Goal: Task Accomplishment & Management: Manage account settings

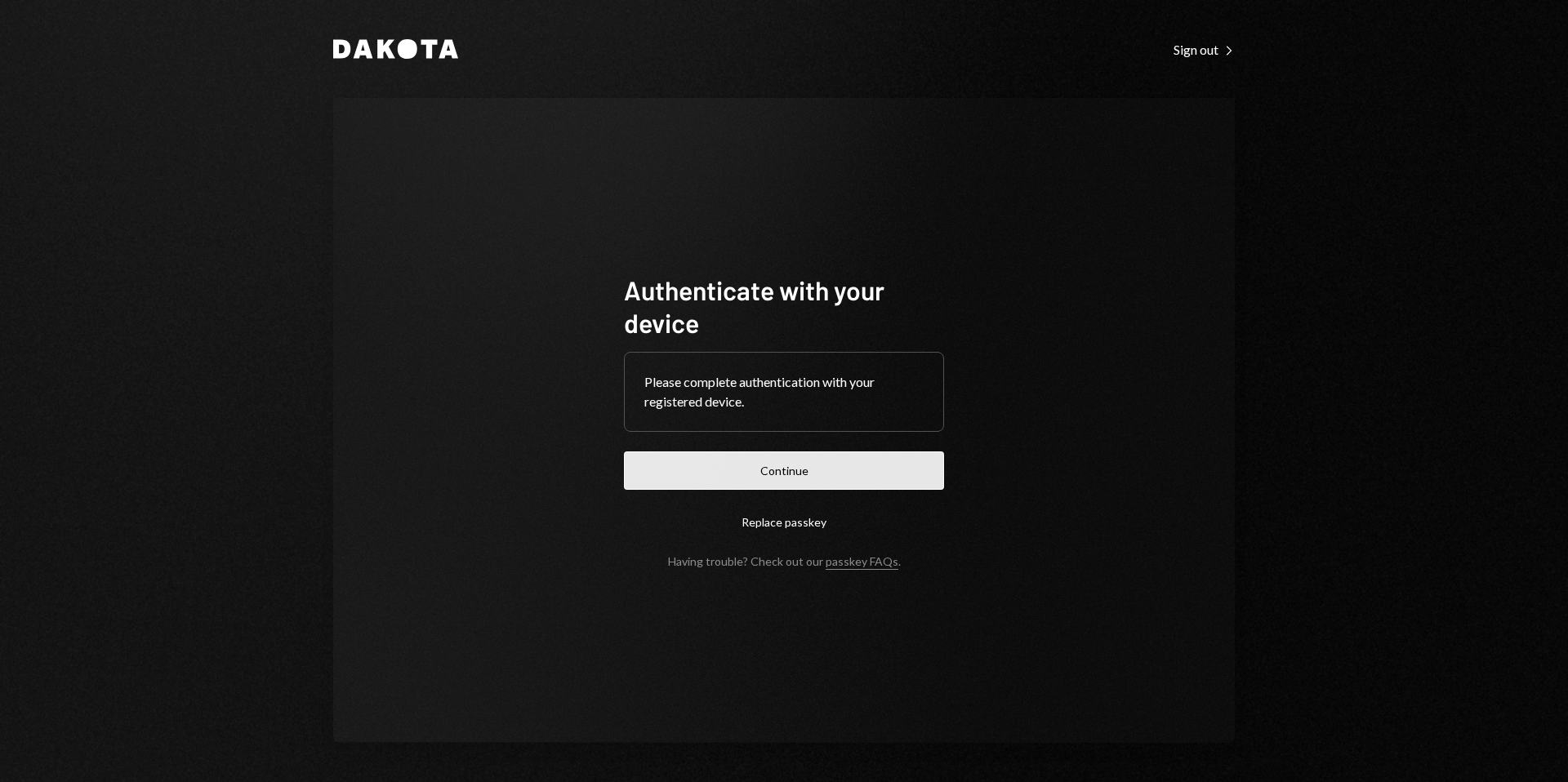
click at [787, 487] on button "Continue" at bounding box center [784, 470] width 321 height 38
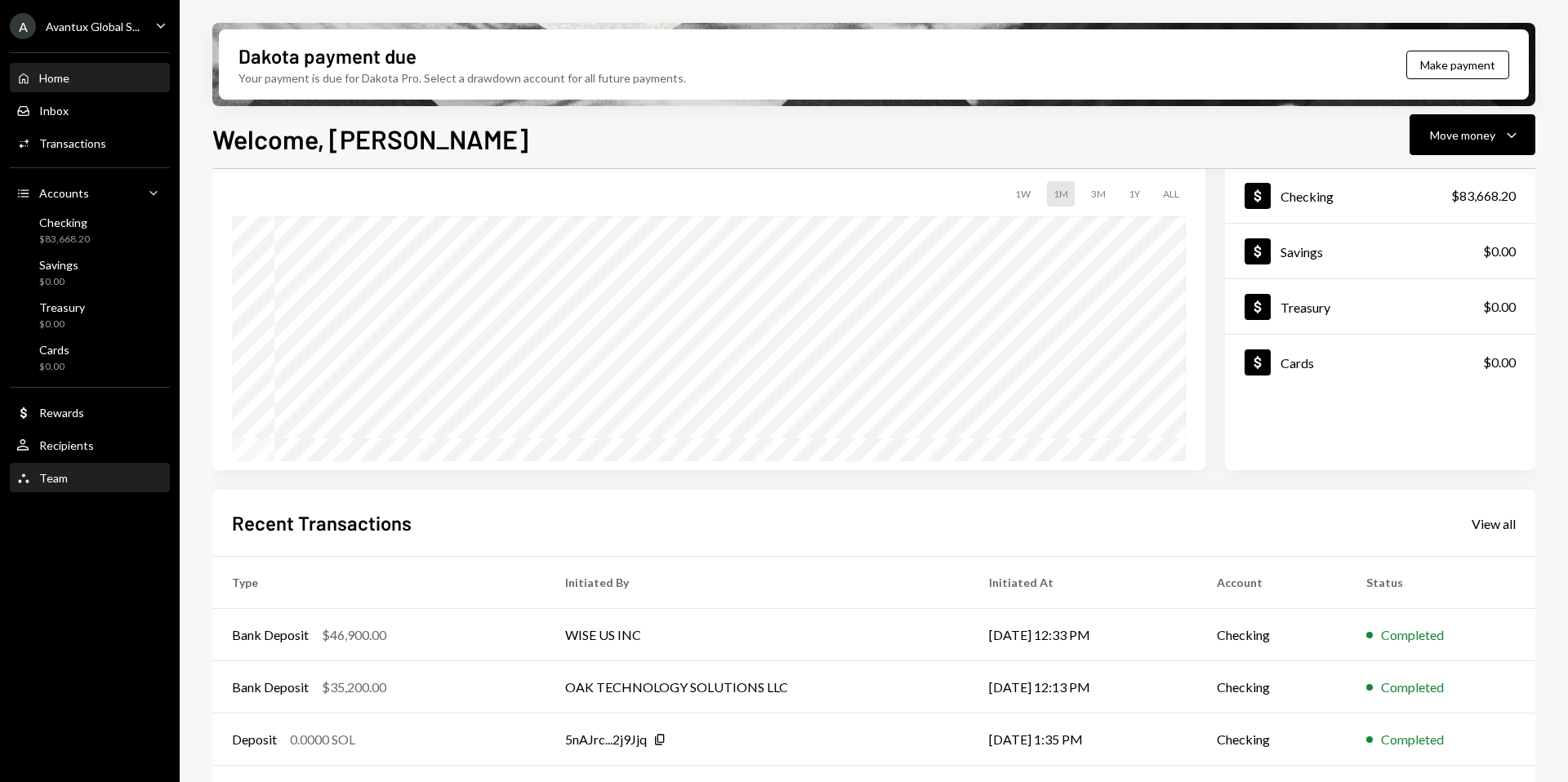
scroll to position [97, 0]
click at [95, 34] on div "A Avantux Global S..." at bounding box center [75, 25] width 130 height 26
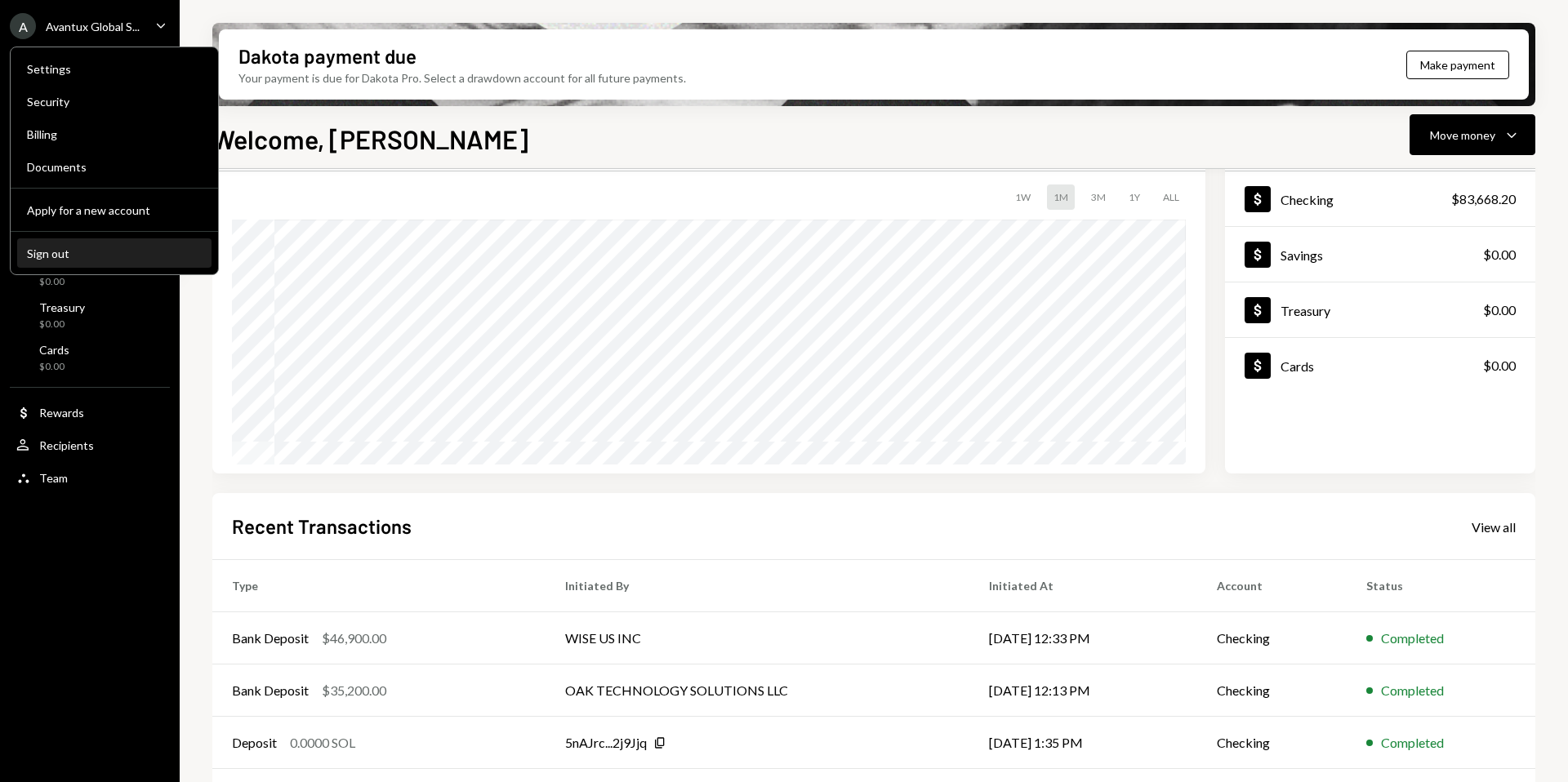
click at [96, 247] on div "Sign out" at bounding box center [114, 254] width 175 height 14
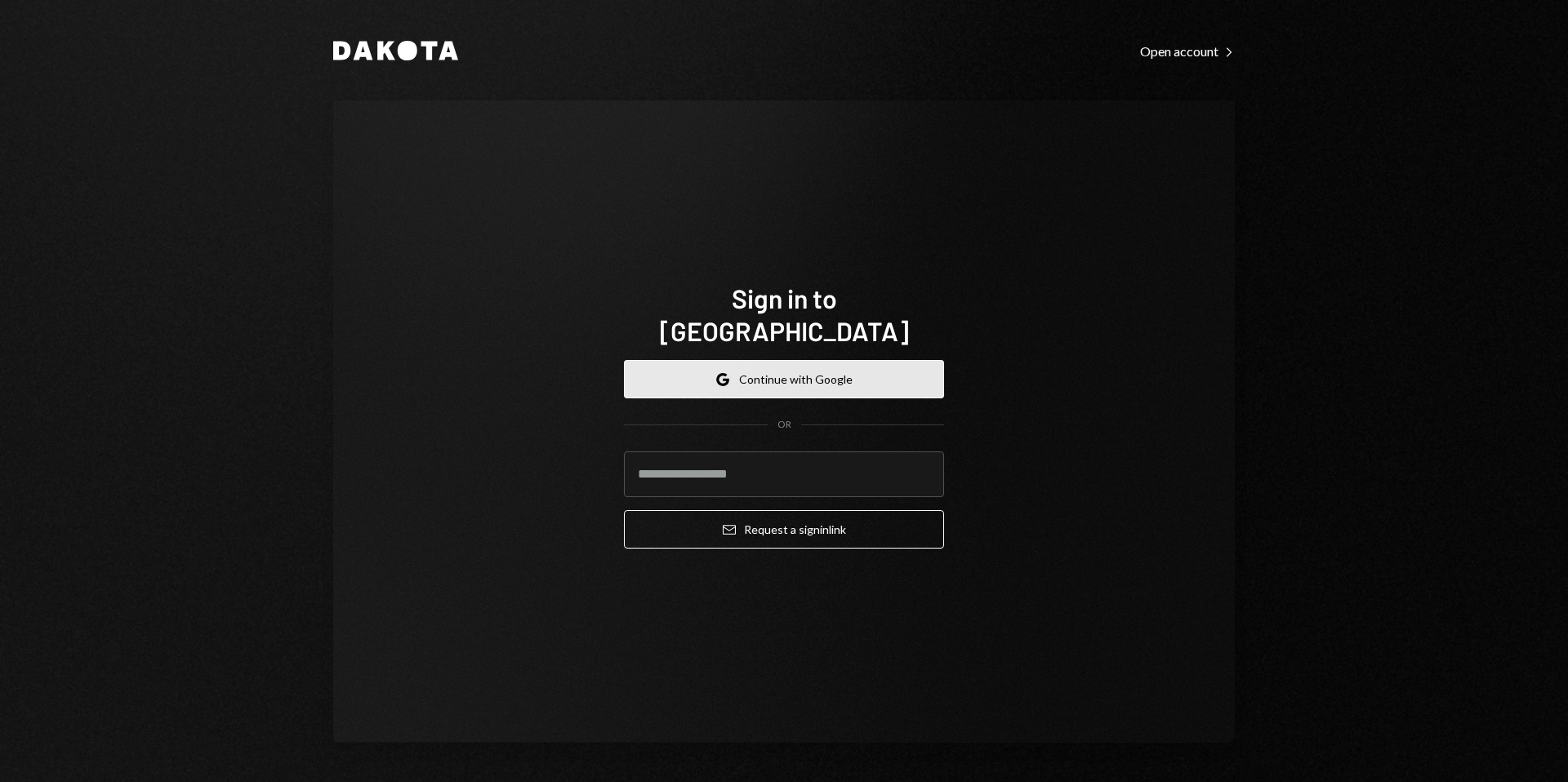
click at [771, 362] on button "Google Continue with Google" at bounding box center [784, 379] width 321 height 38
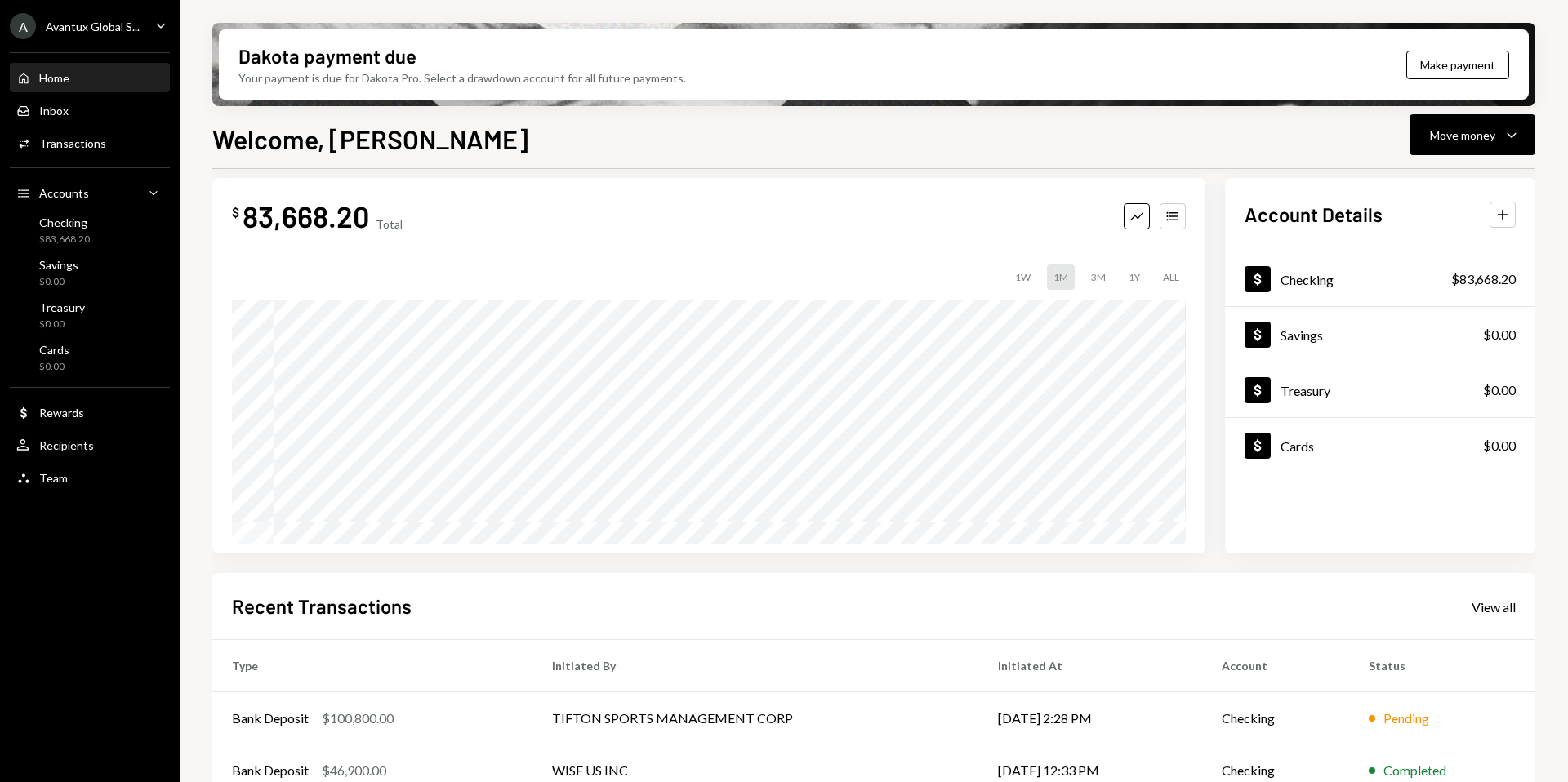
scroll to position [21, 0]
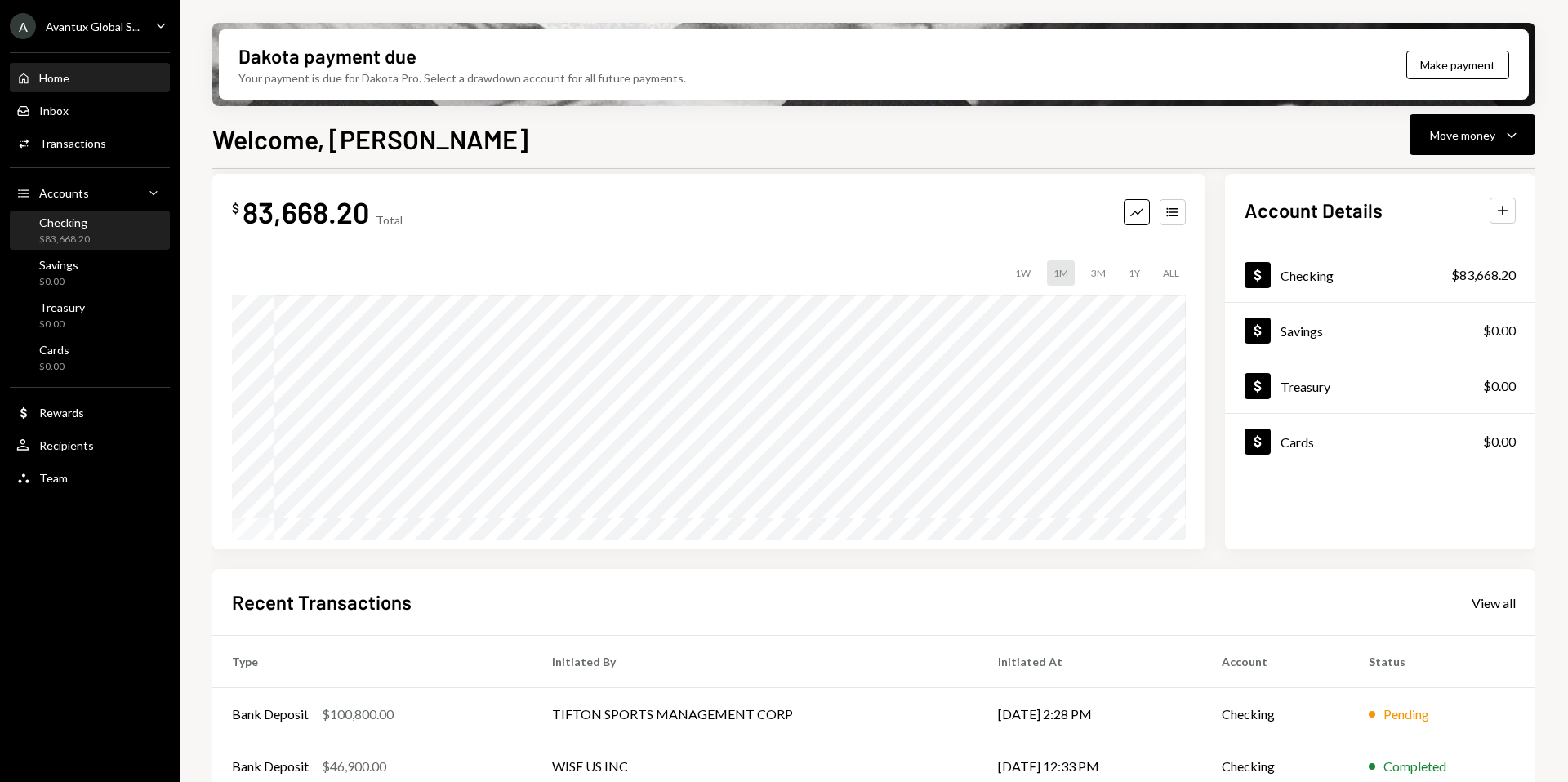
click at [74, 249] on div "Checking $83,668.20" at bounding box center [90, 231] width 147 height 37
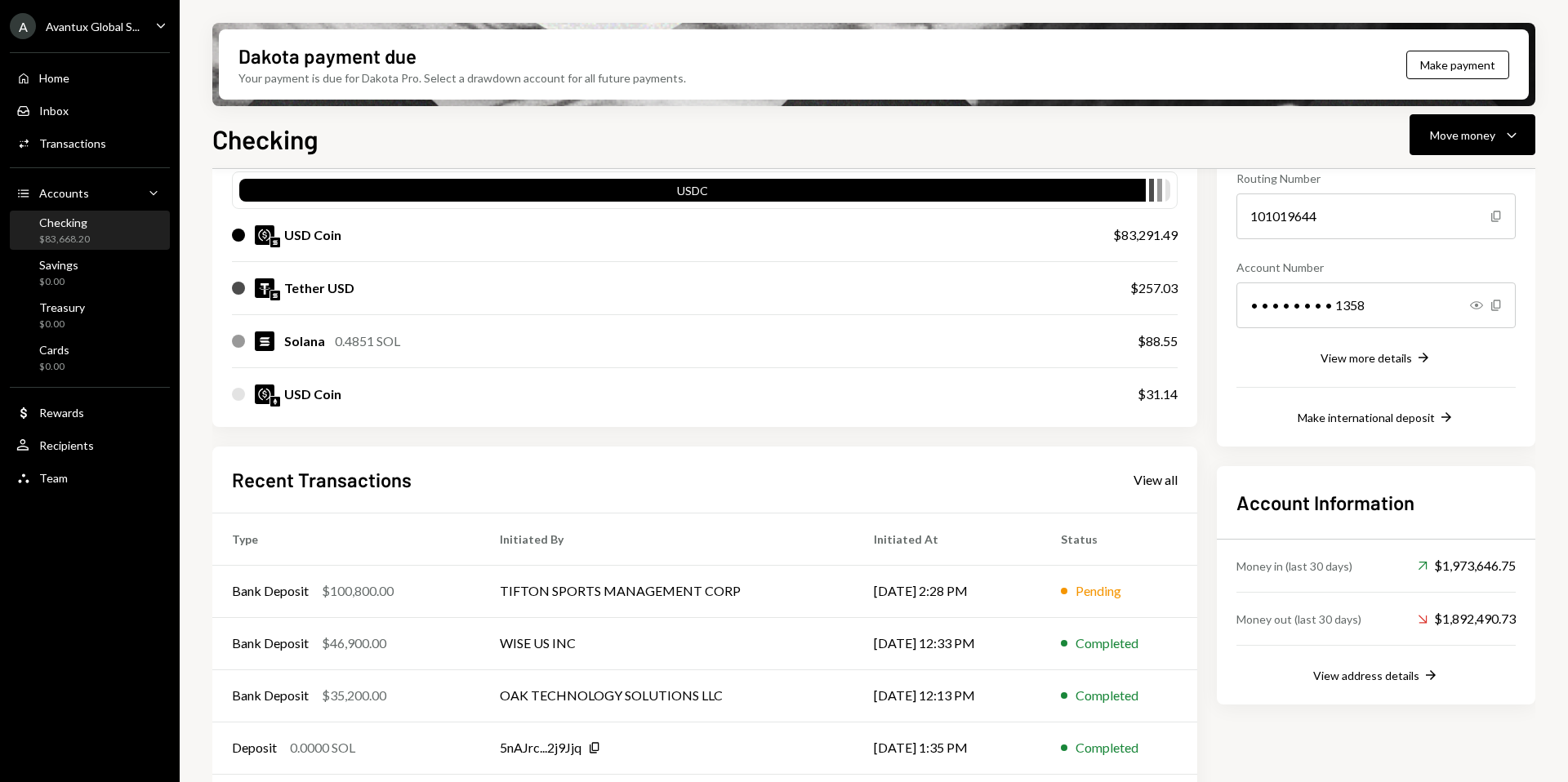
scroll to position [227, 0]
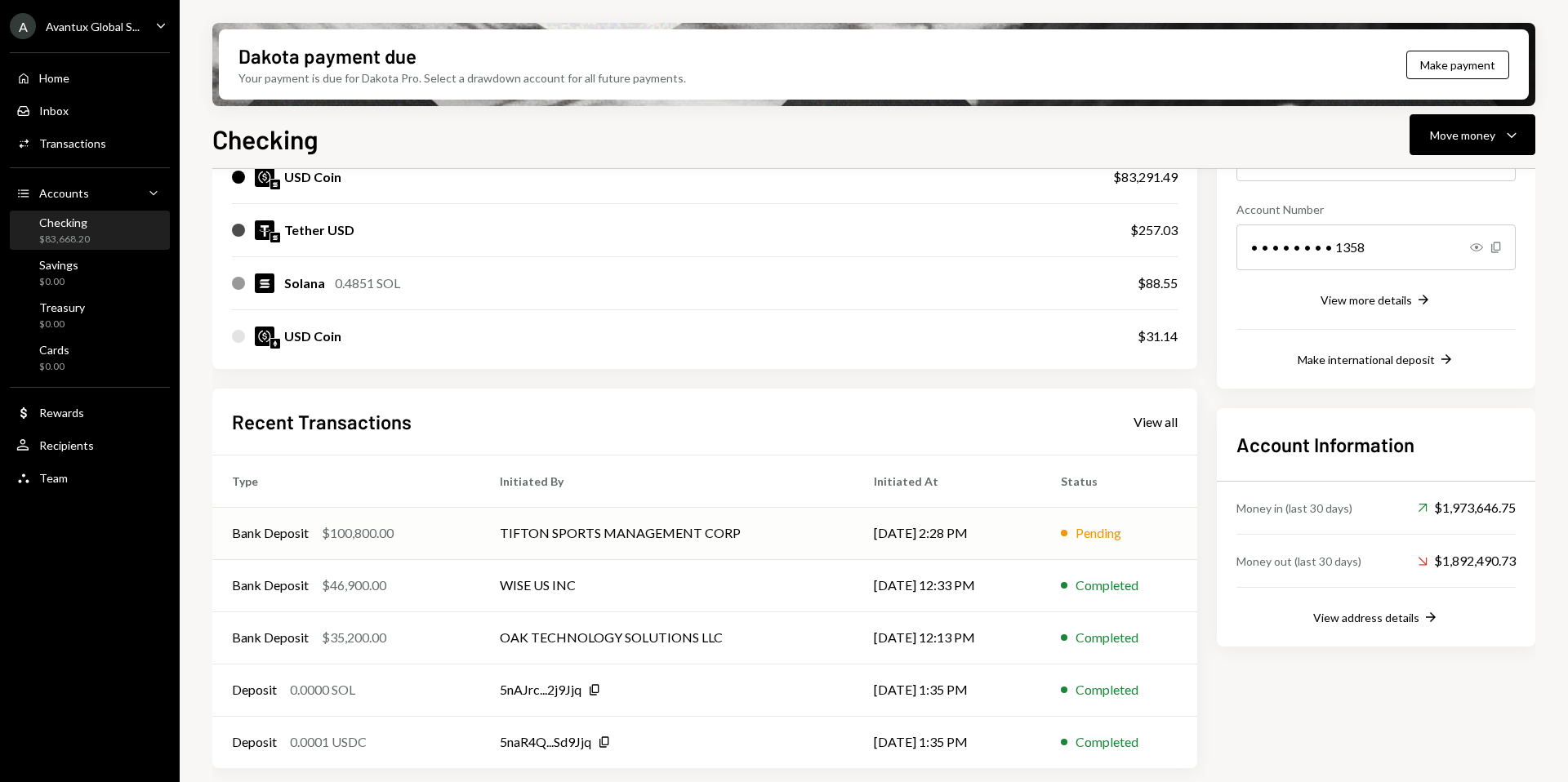
click at [580, 536] on td "TIFTON SPORTS MANAGEMENT CORP" at bounding box center [667, 533] width 374 height 52
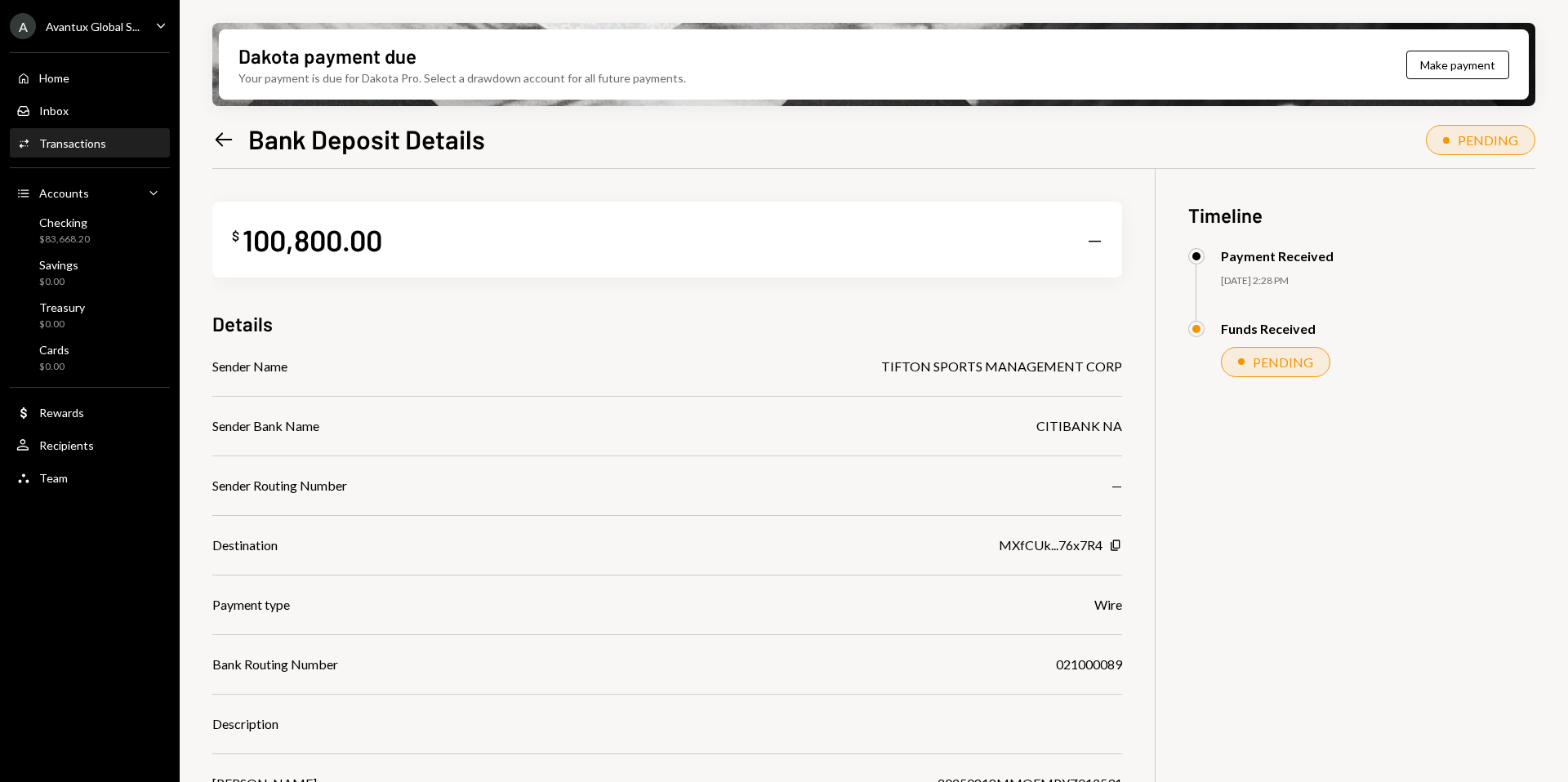
click at [219, 131] on icon "Left Arrow" at bounding box center [223, 139] width 23 height 23
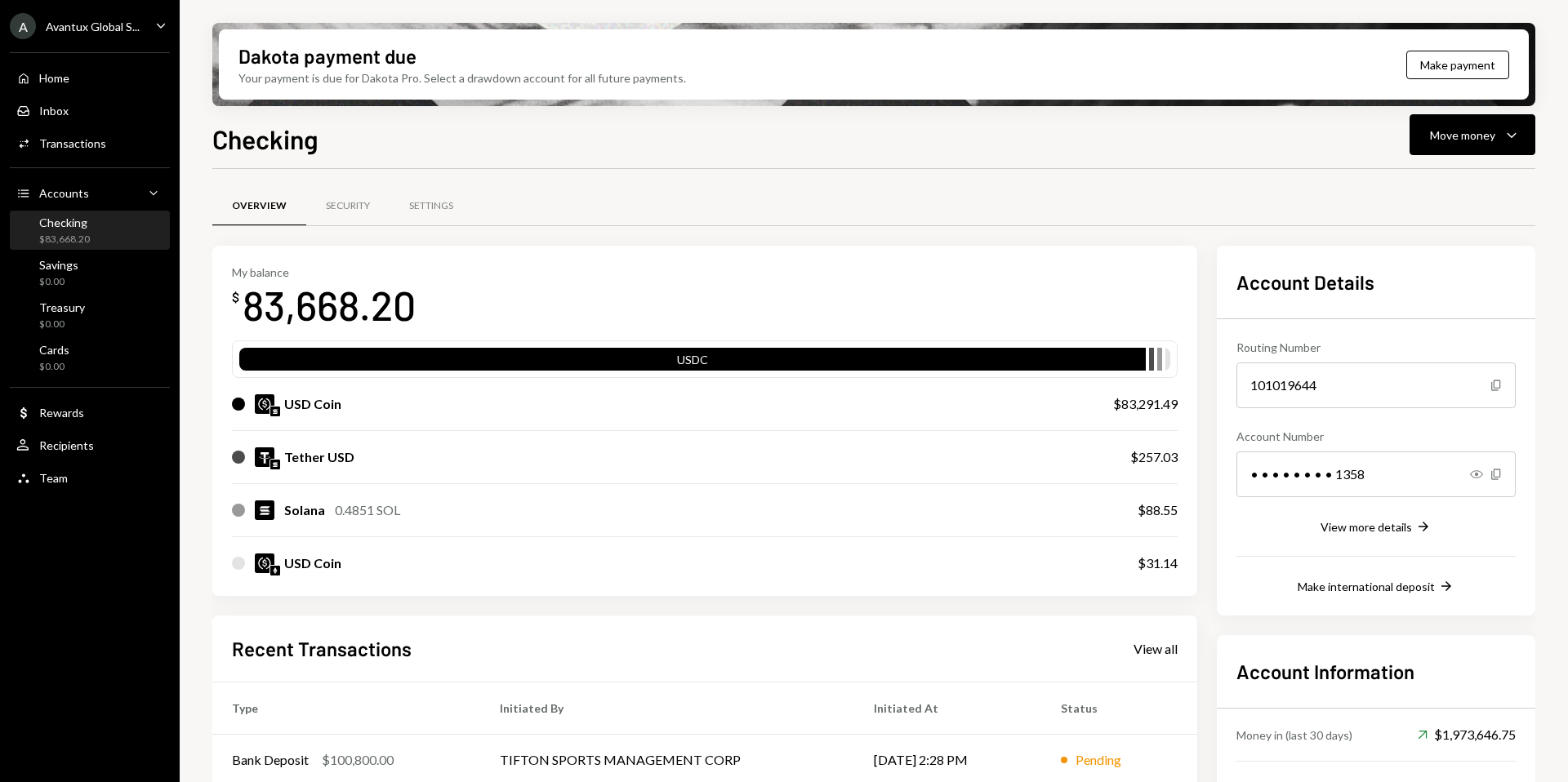
click at [116, 225] on div "Checking $83,668.20" at bounding box center [90, 231] width 147 height 31
click at [103, 262] on div "Savings $0.00" at bounding box center [90, 273] width 147 height 31
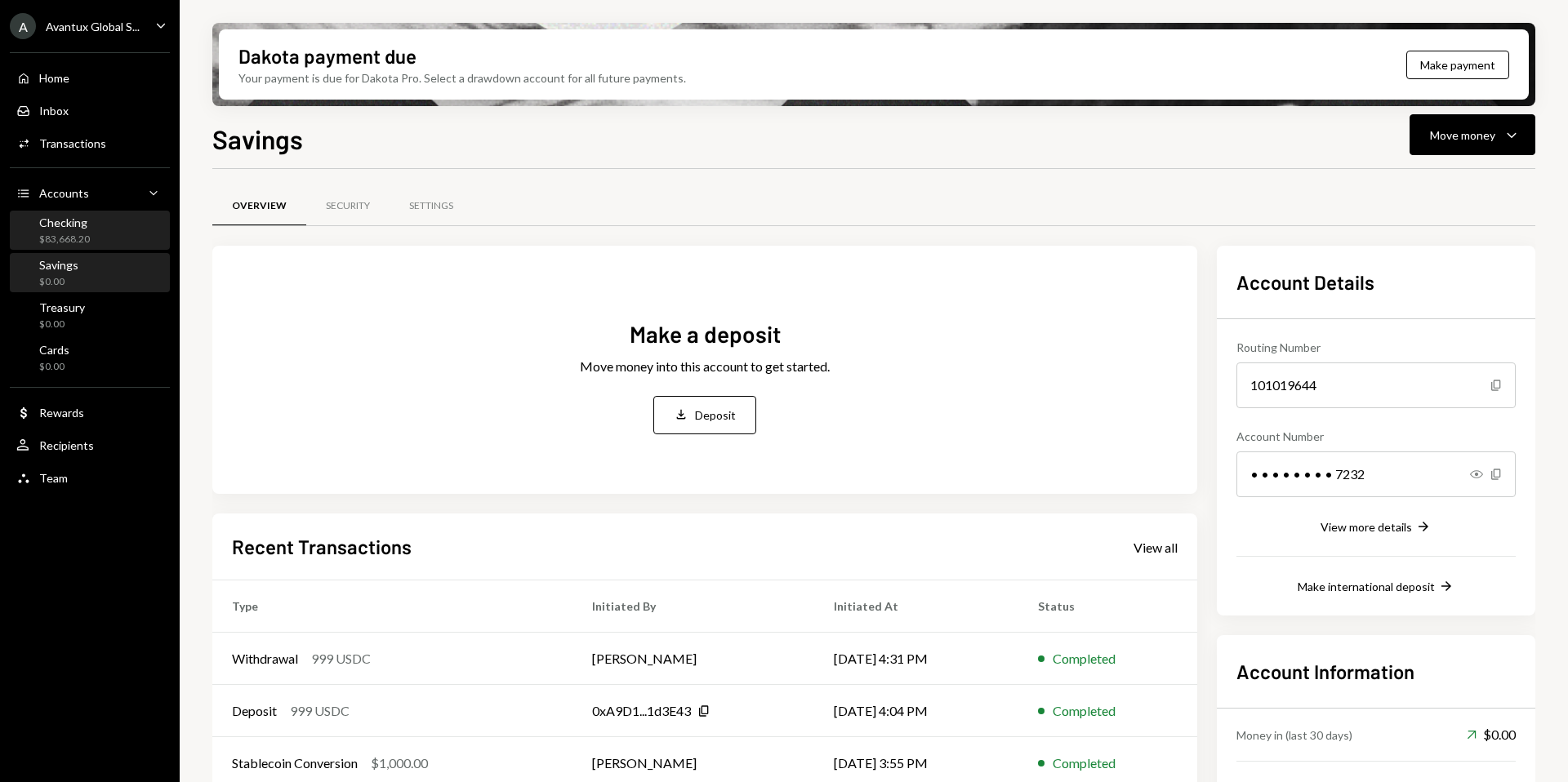
click at [100, 240] on div "Checking $83,668.20" at bounding box center [90, 231] width 147 height 31
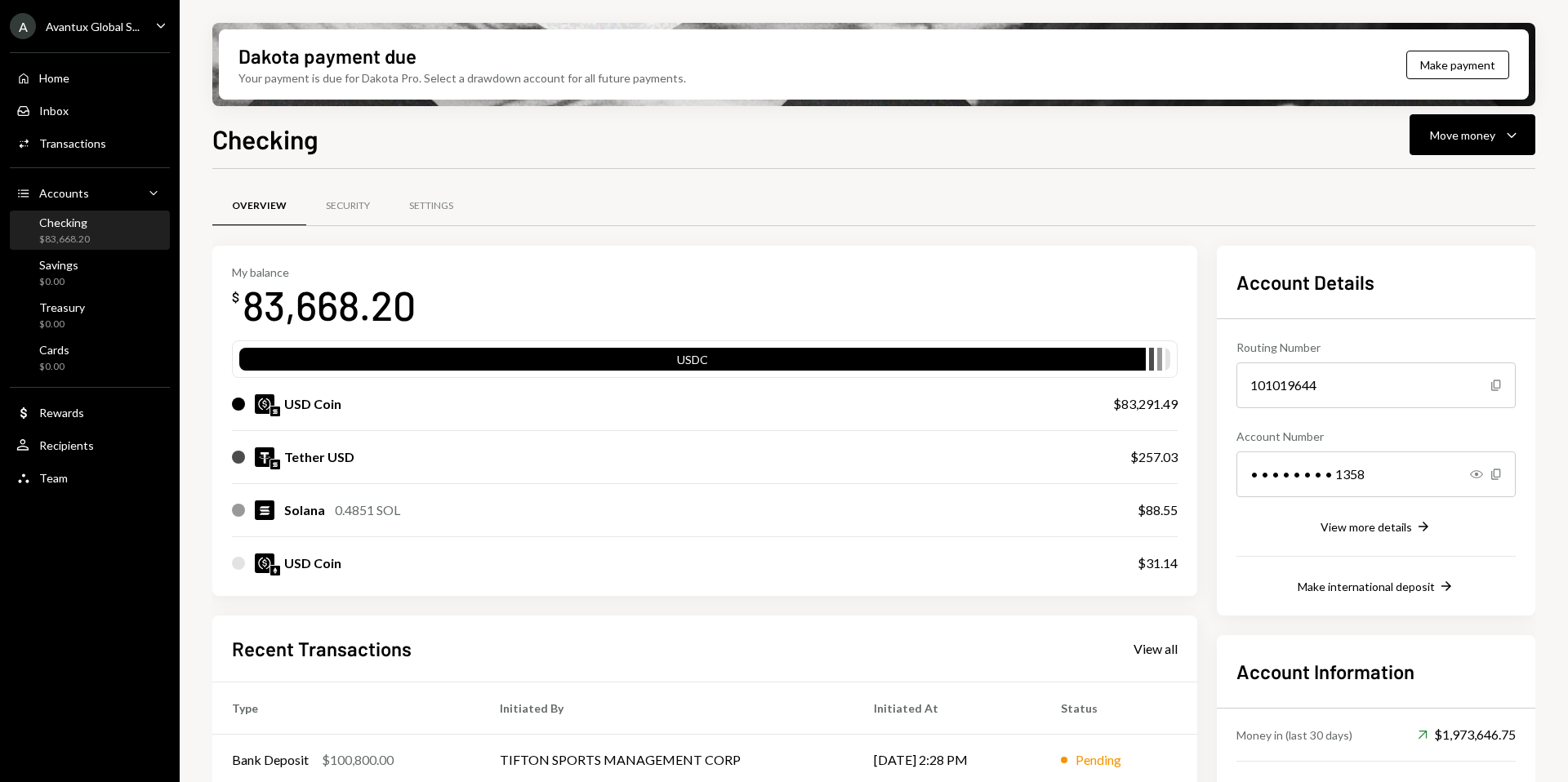
click at [90, 17] on div "A Avantux Global S..." at bounding box center [75, 25] width 130 height 26
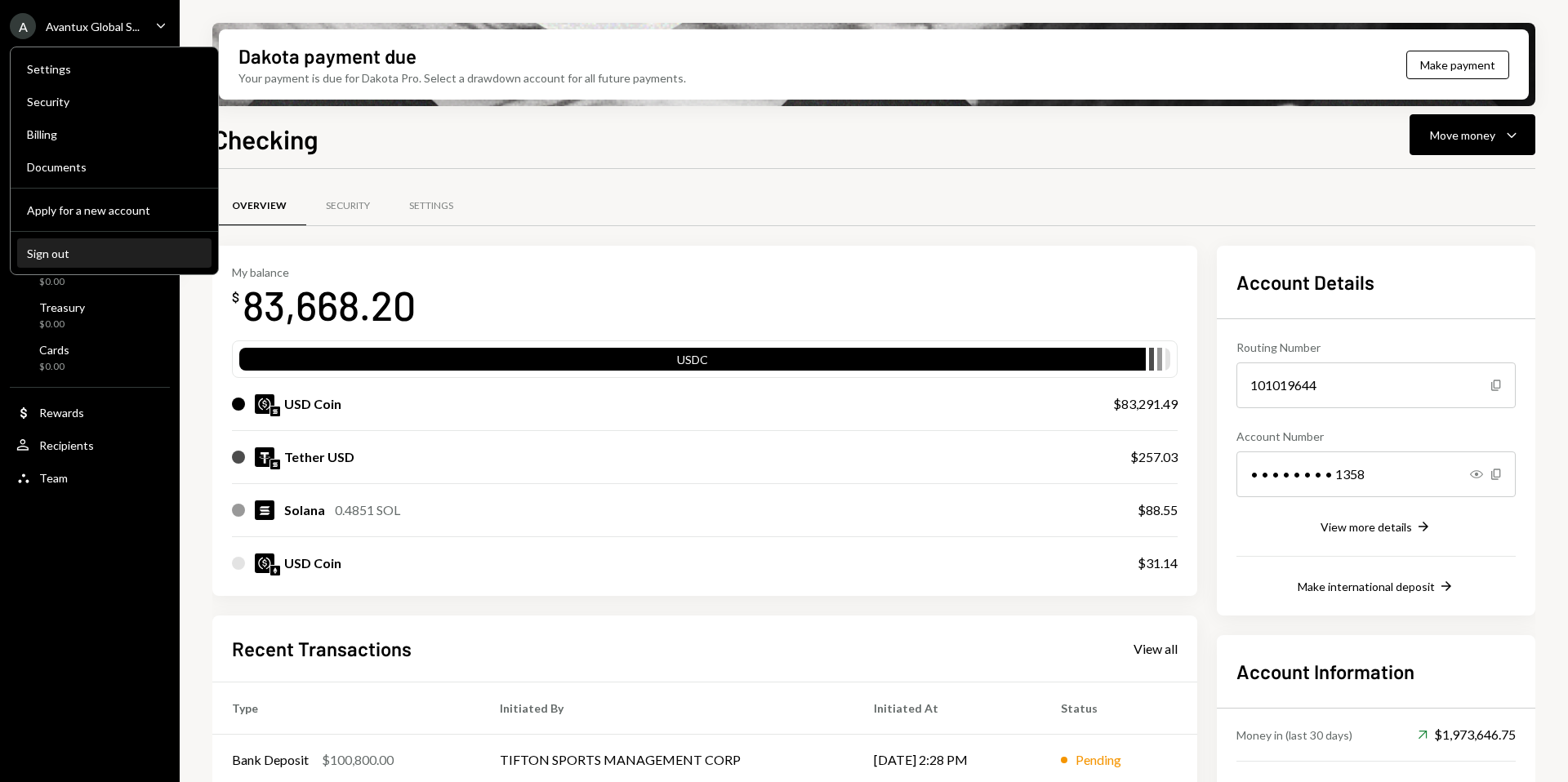
click at [70, 251] on div "Sign out" at bounding box center [114, 254] width 175 height 14
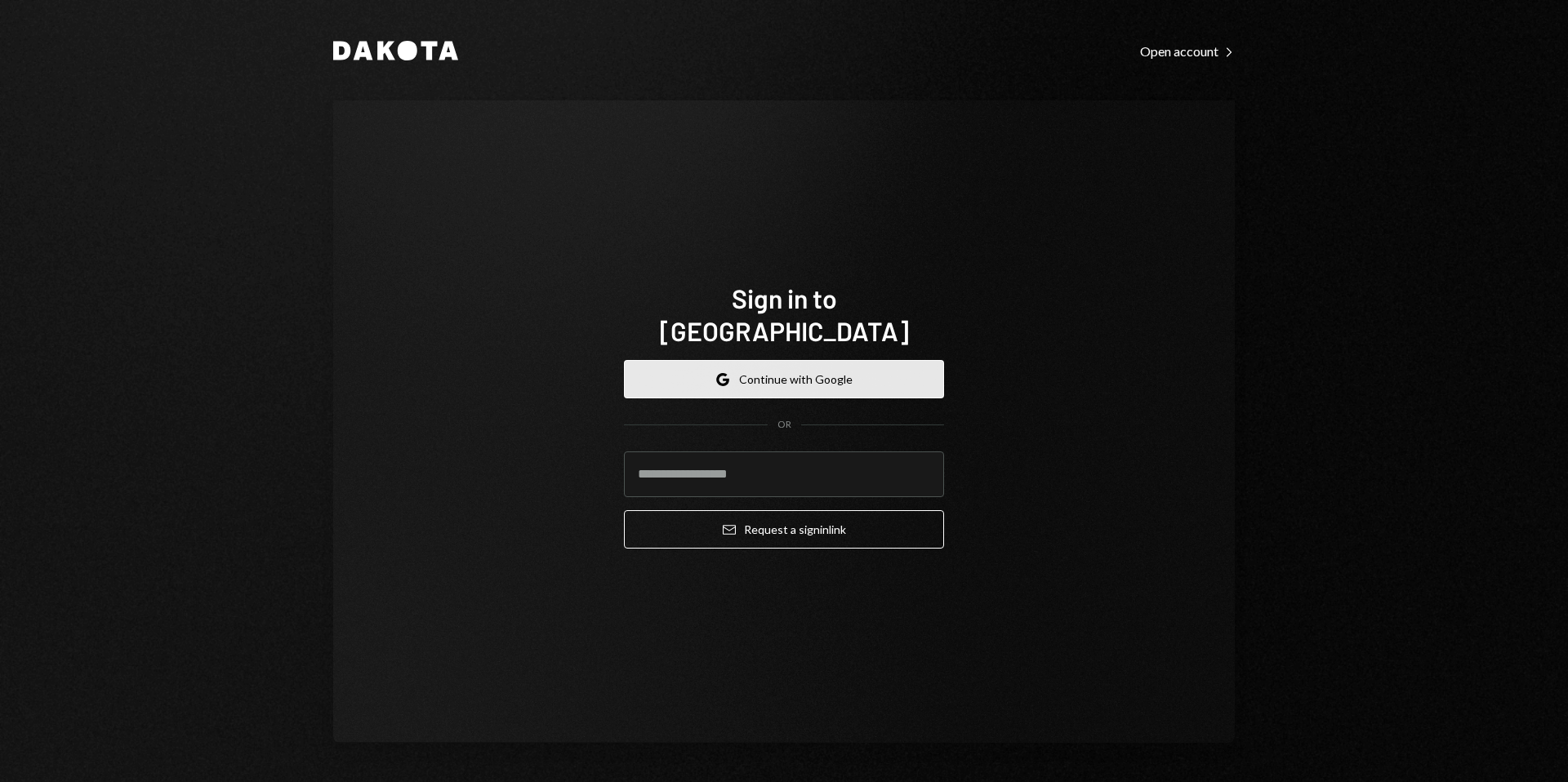
click at [775, 360] on button "Google Continue with Google" at bounding box center [784, 379] width 321 height 38
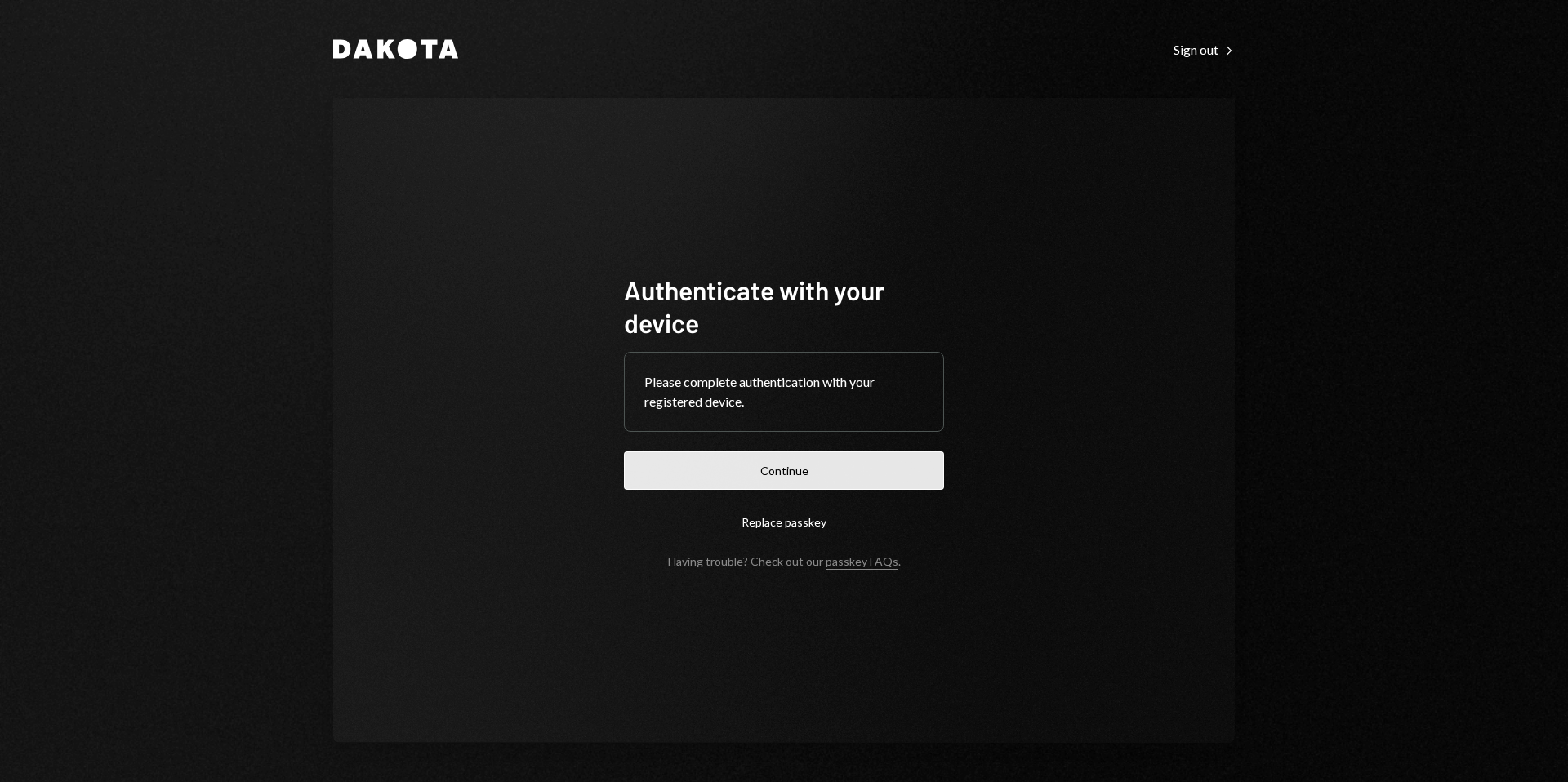
click at [809, 480] on button "Continue" at bounding box center [784, 470] width 321 height 38
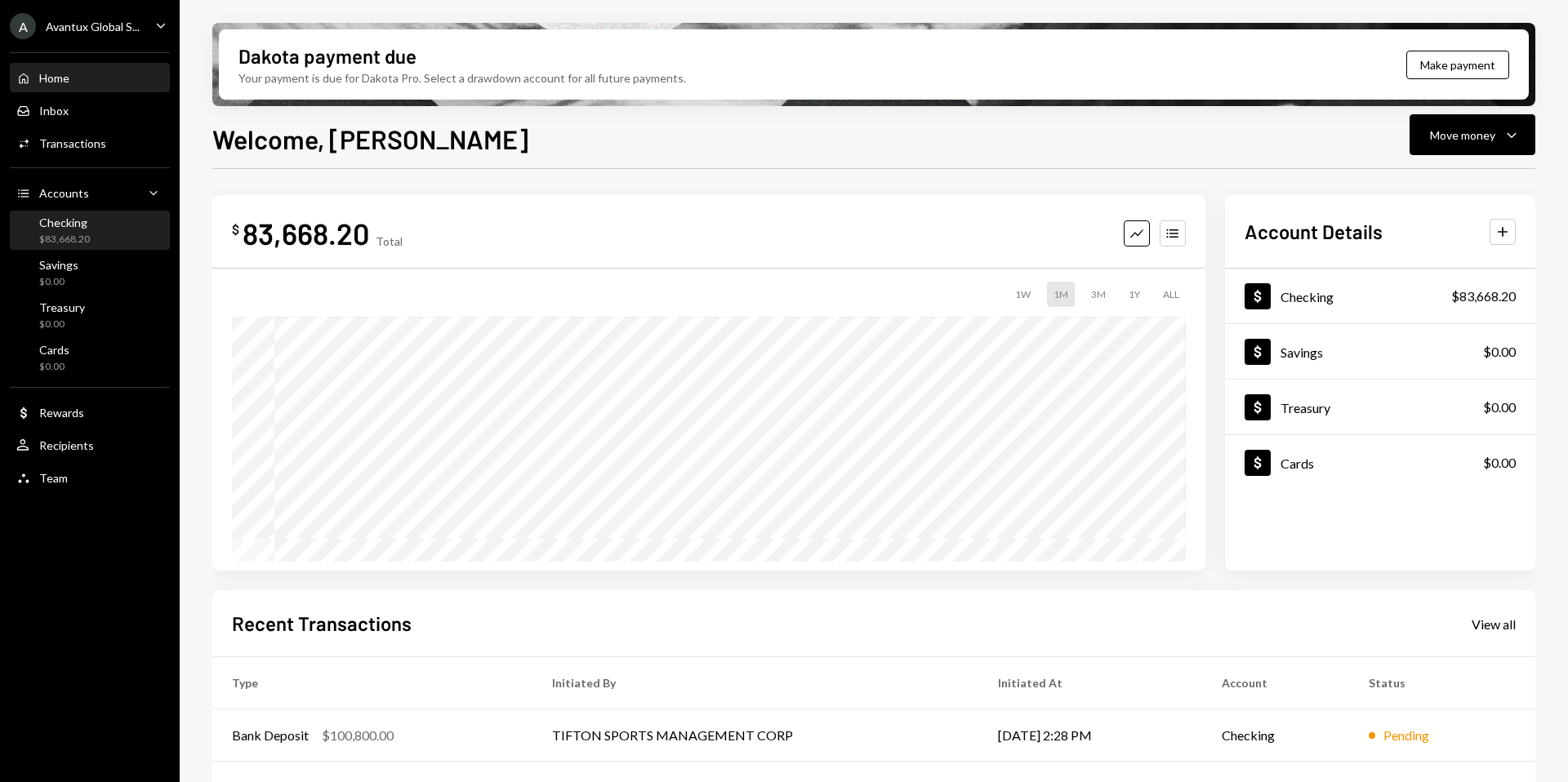
click at [75, 239] on div "$83,668.20" at bounding box center [64, 239] width 51 height 14
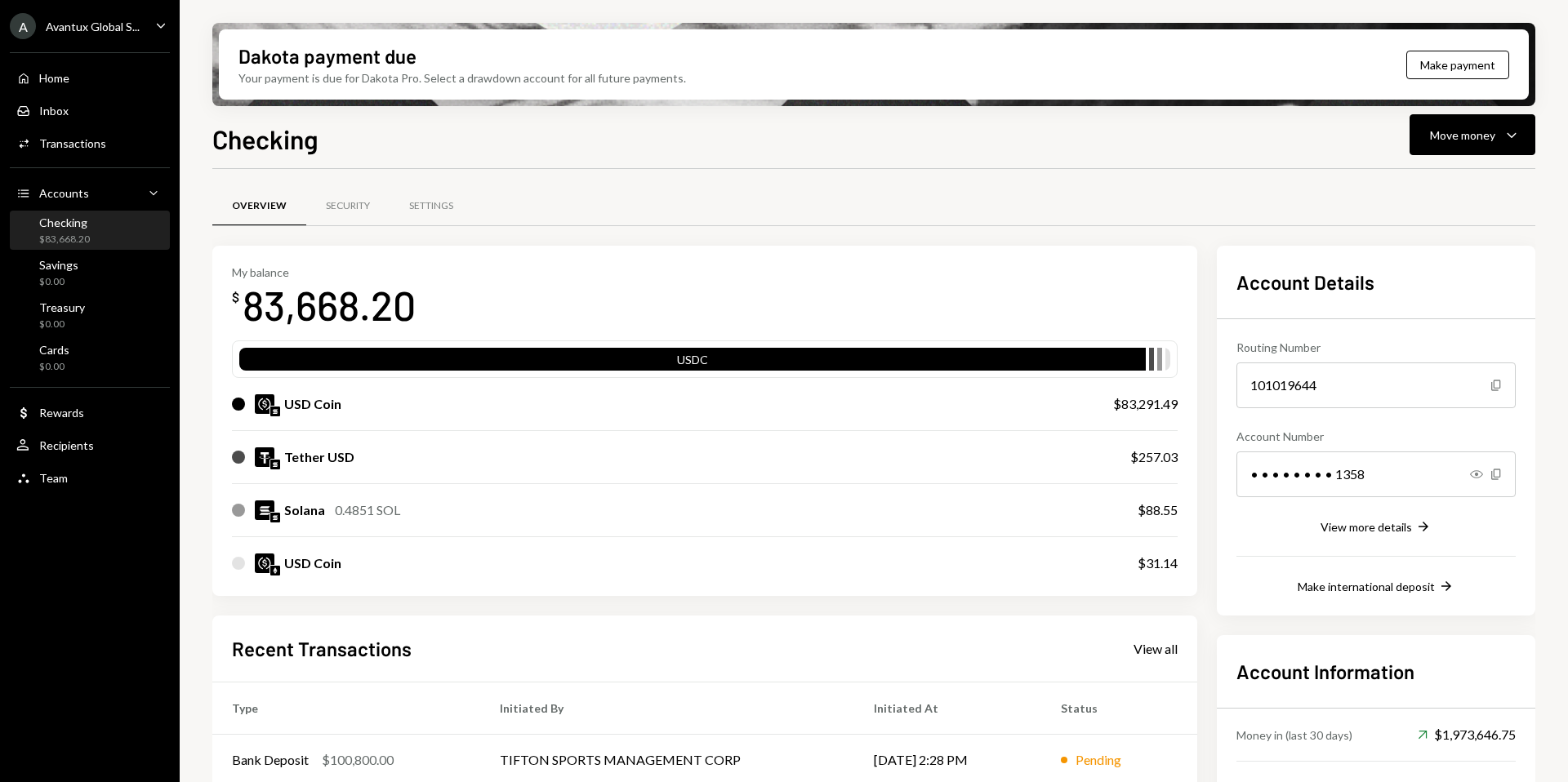
click at [69, 27] on div "Avantux Global S..." at bounding box center [92, 26] width 94 height 14
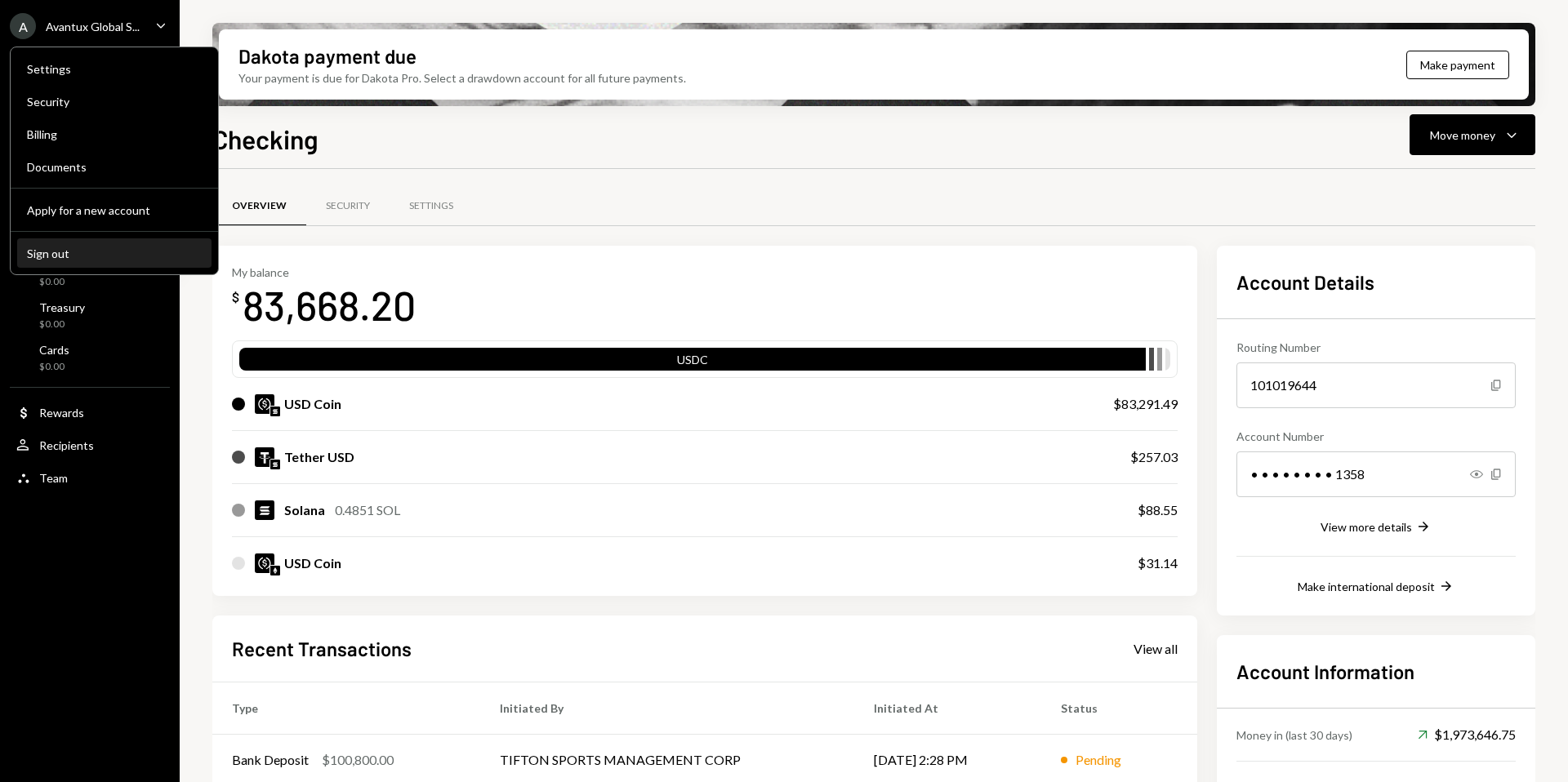
click at [101, 249] on div "Sign out" at bounding box center [114, 254] width 175 height 14
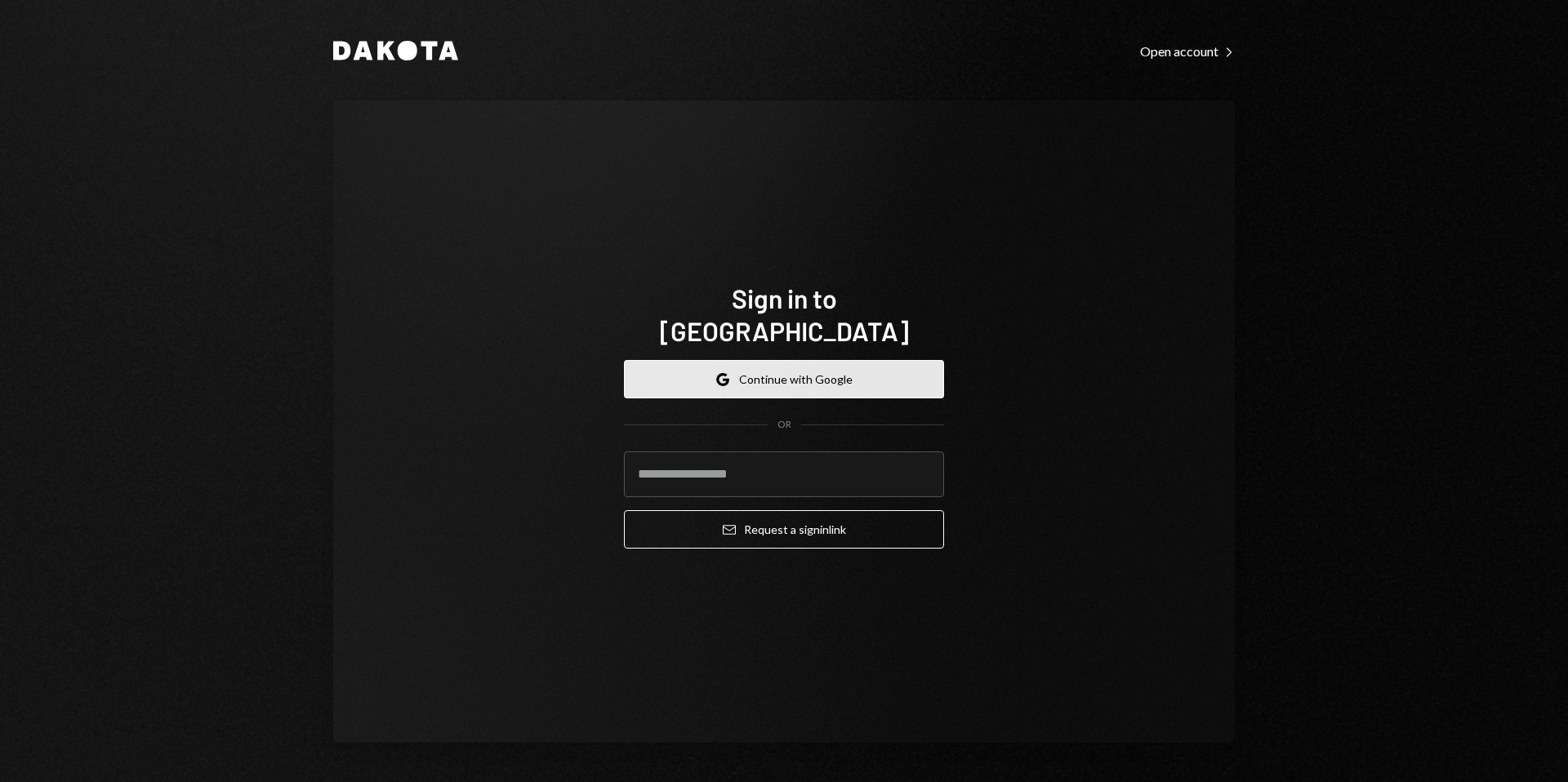
click at [801, 379] on button "Google Continue with Google" at bounding box center [784, 379] width 321 height 38
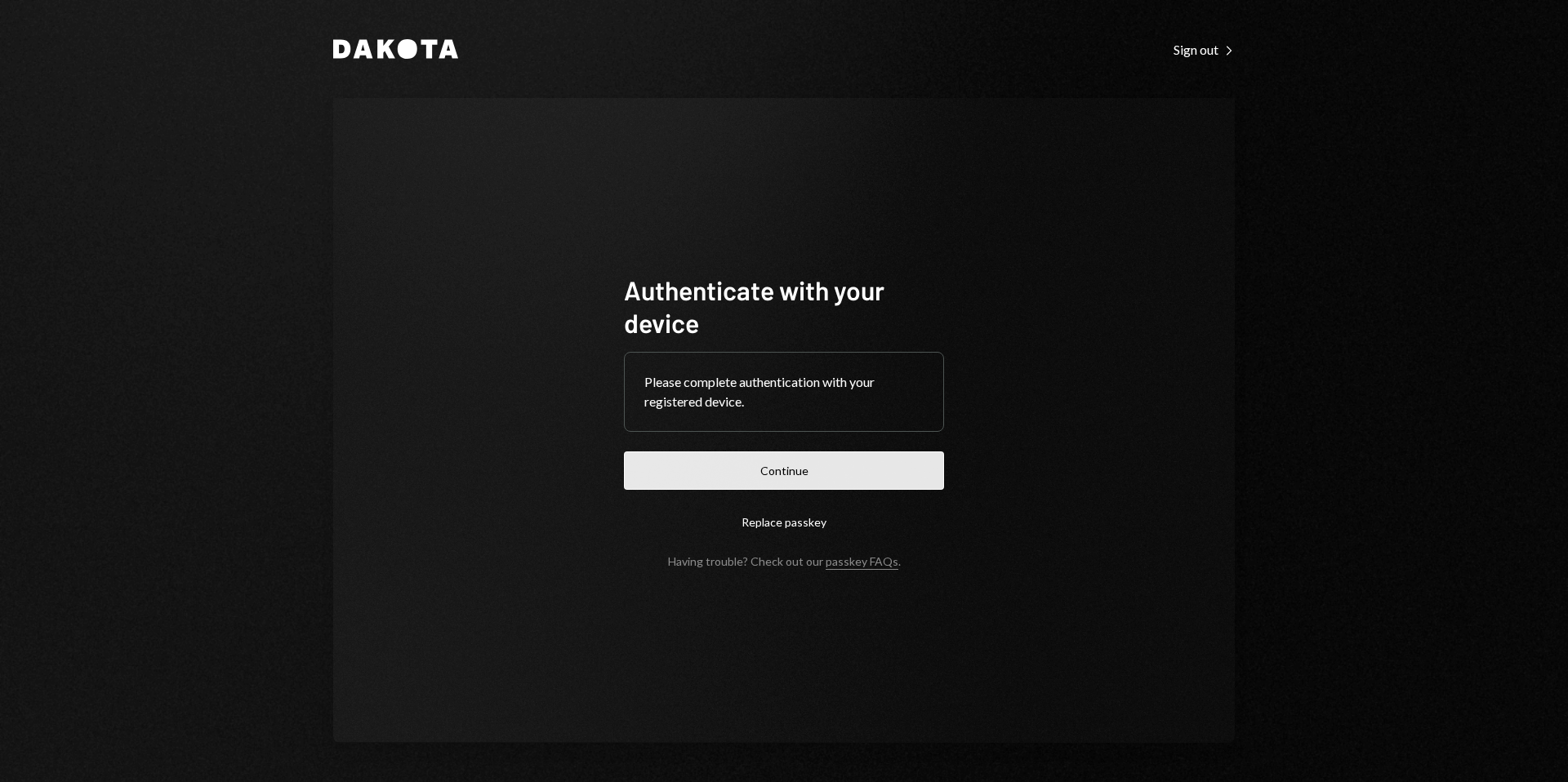
click at [787, 464] on button "Continue" at bounding box center [784, 470] width 321 height 38
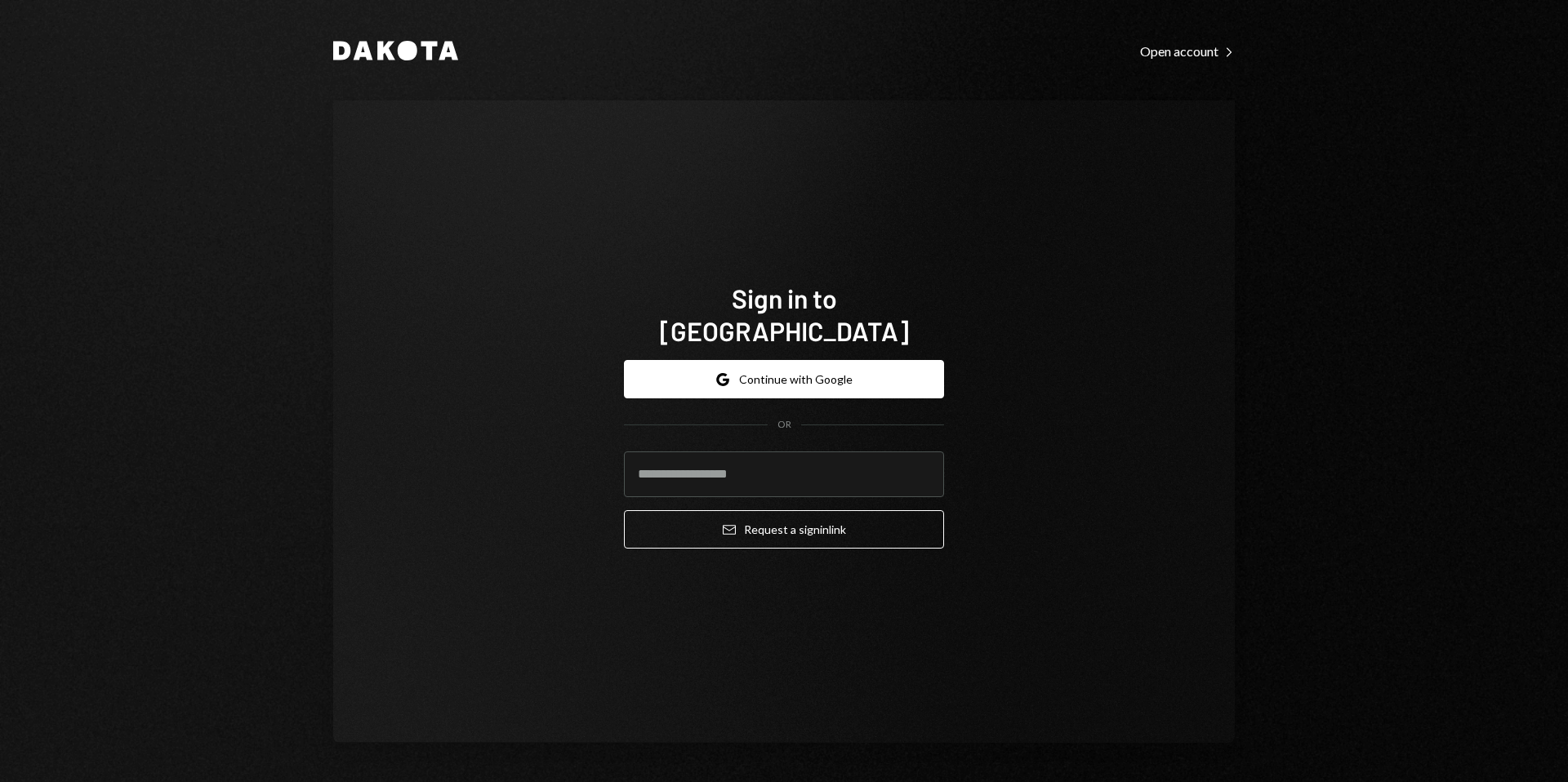
click at [792, 385] on form "Google Continue with Google OR Email Request a sign in link" at bounding box center [784, 454] width 321 height 189
click at [787, 370] on button "Google Continue with Google" at bounding box center [784, 379] width 321 height 38
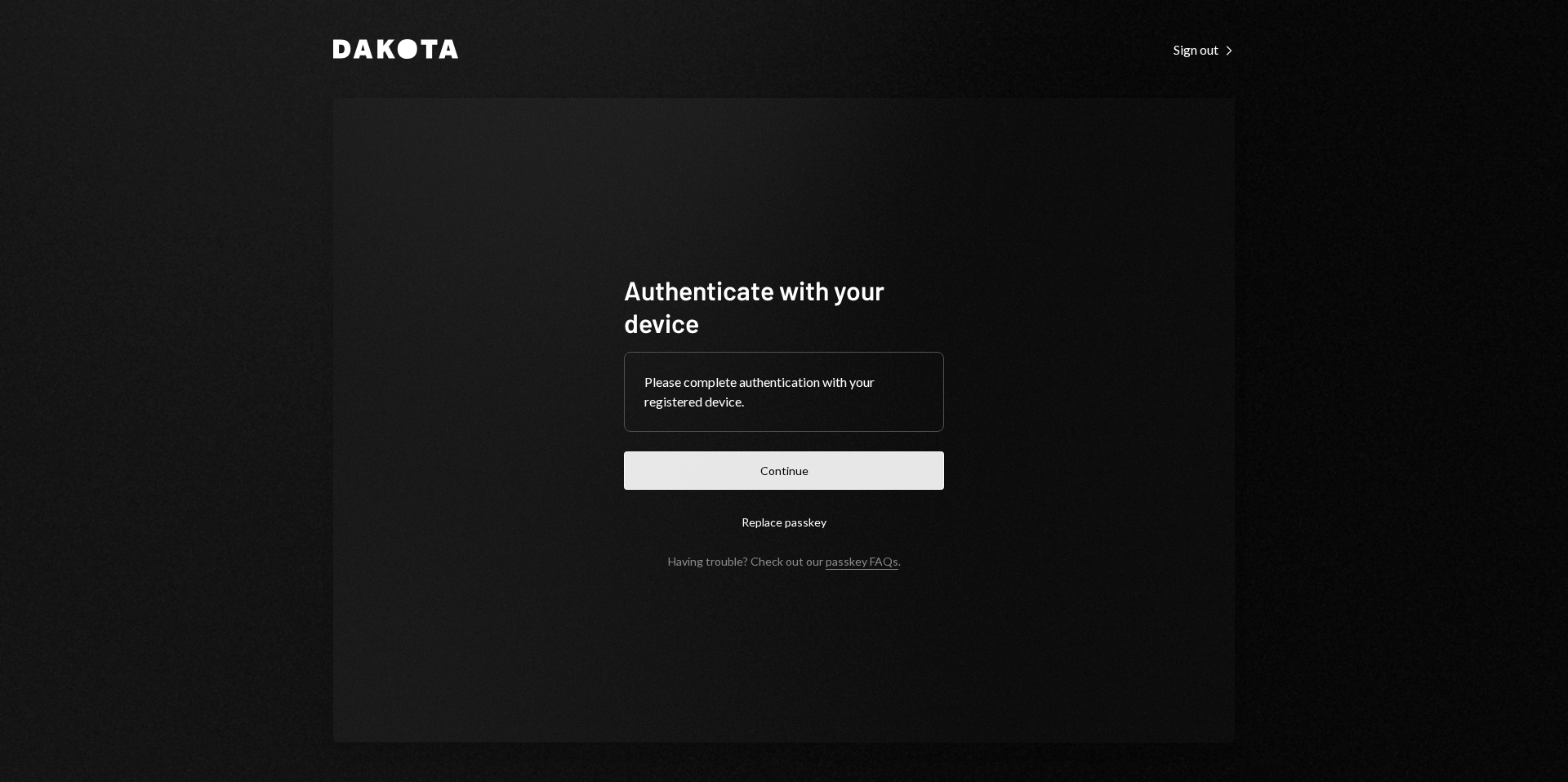
click at [790, 468] on button "Continue" at bounding box center [784, 470] width 321 height 38
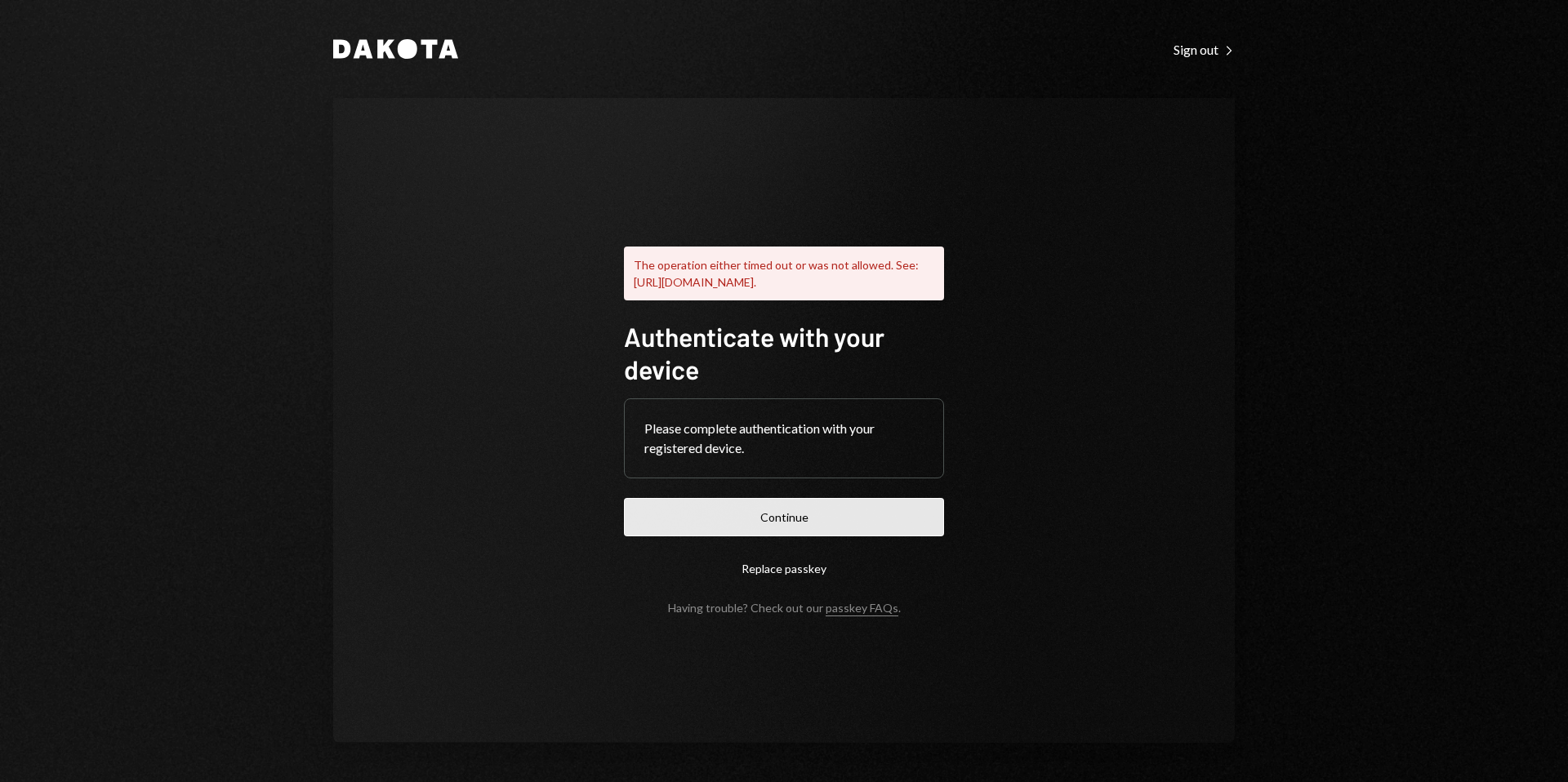
click at [795, 524] on button "Continue" at bounding box center [784, 517] width 321 height 38
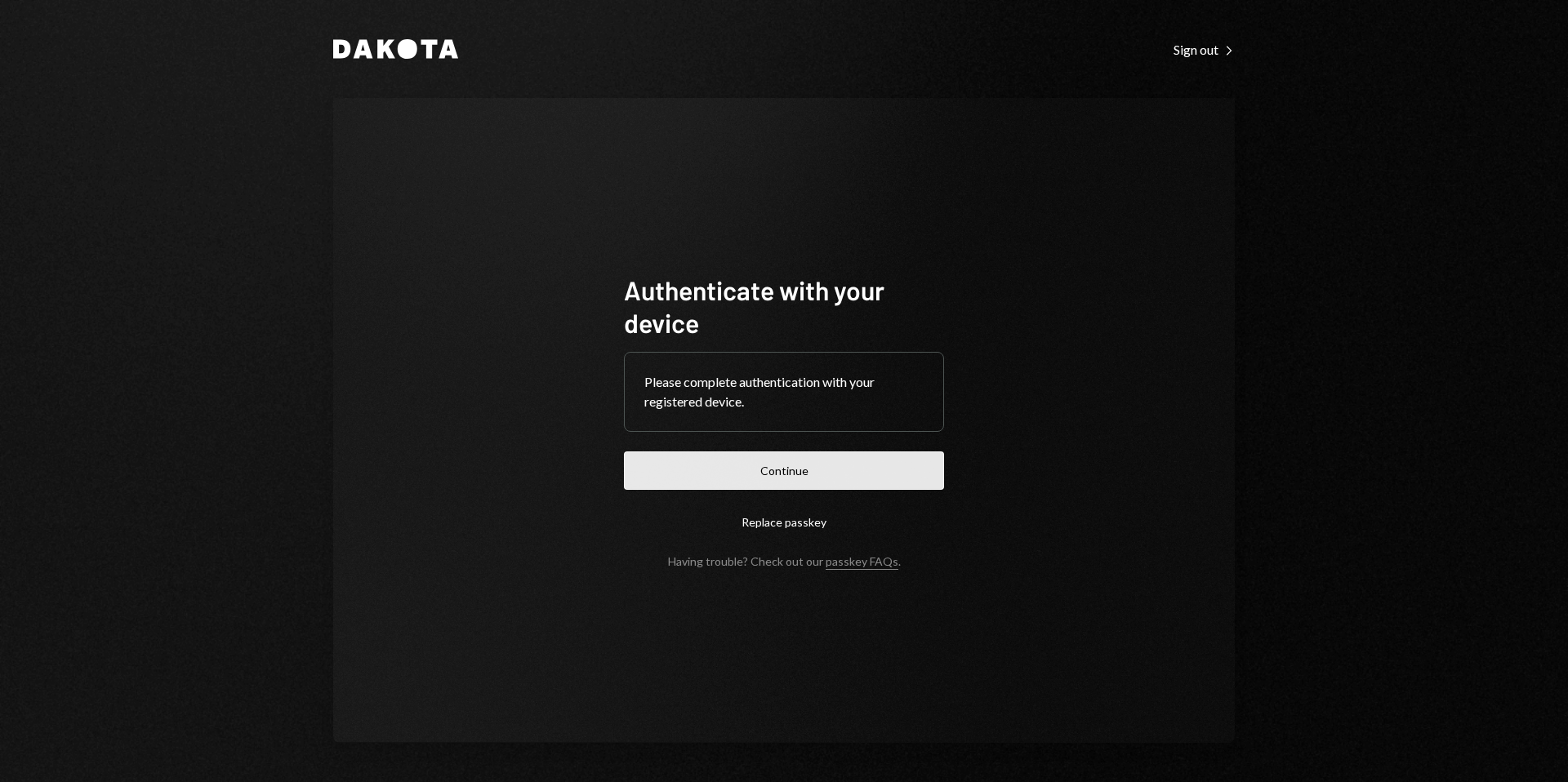
click at [798, 470] on button "Continue" at bounding box center [784, 470] width 321 height 38
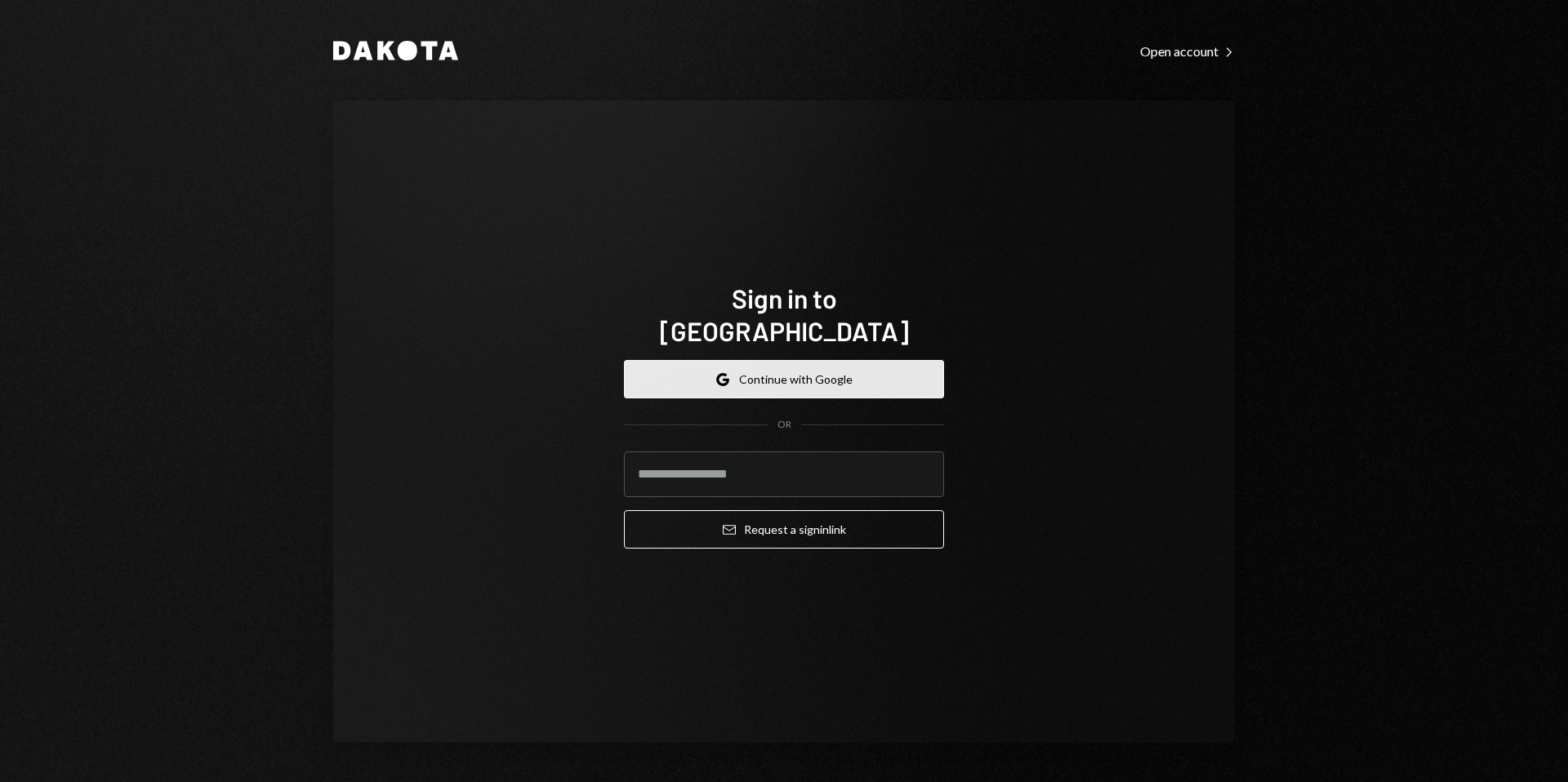
click at [811, 360] on button "Google Continue with Google" at bounding box center [784, 379] width 321 height 38
